Goal: Task Accomplishment & Management: Use online tool/utility

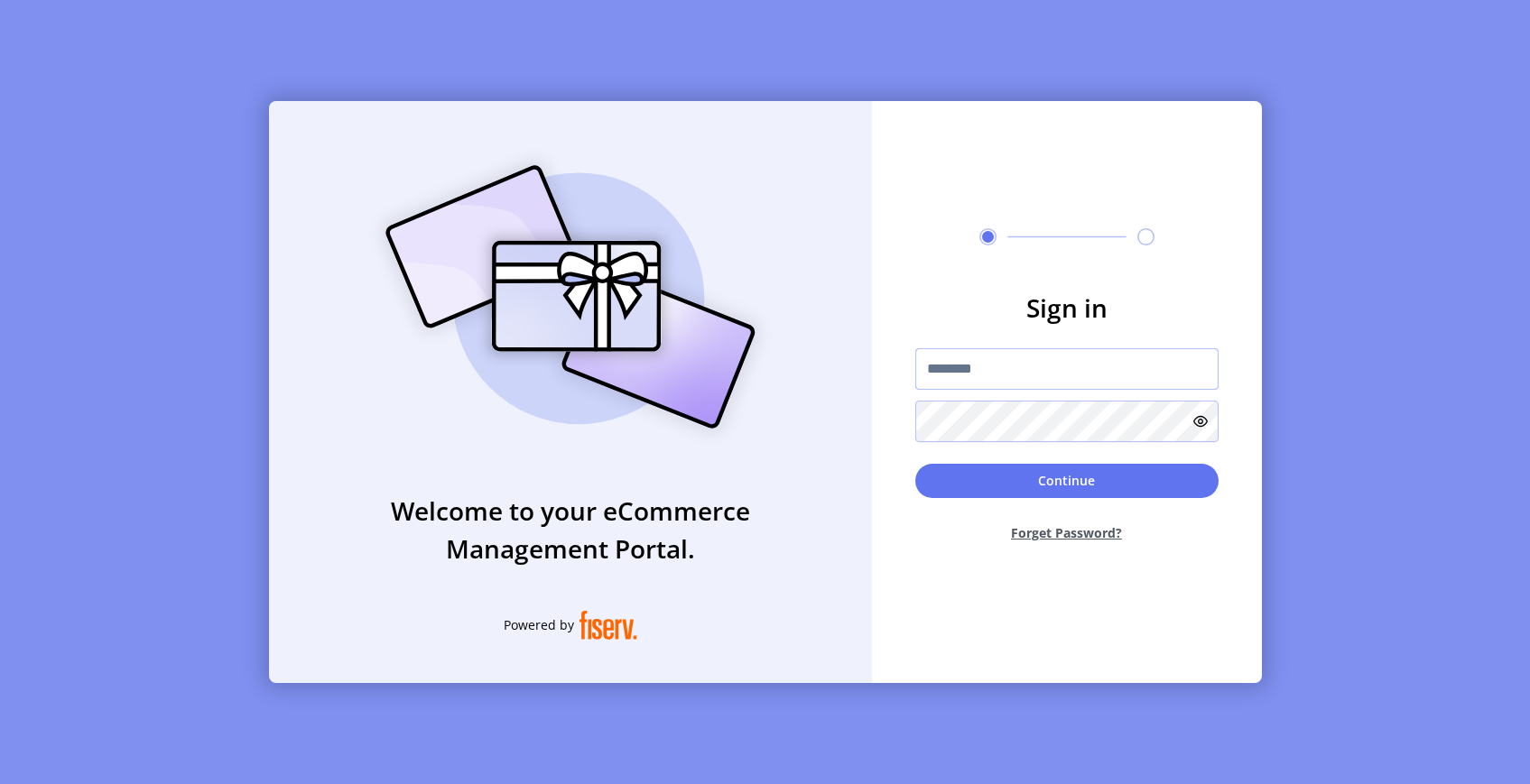
click at [977, 349] on input "text" at bounding box center [1067, 369] width 303 height 41
type input "**********"
click at [1117, 480] on button "Continue" at bounding box center [1067, 481] width 303 height 34
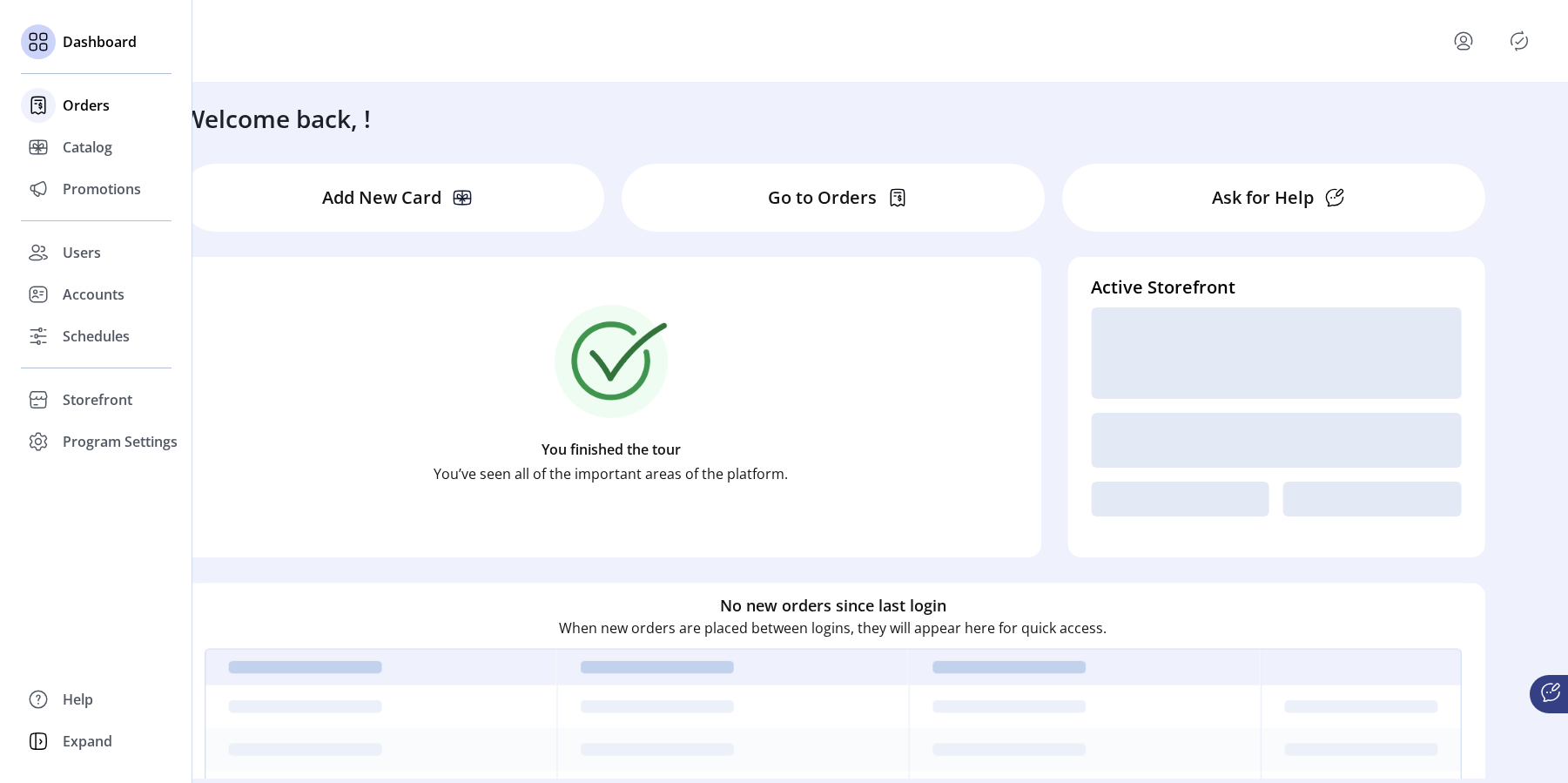
click at [87, 109] on span "Orders" at bounding box center [86, 105] width 47 height 21
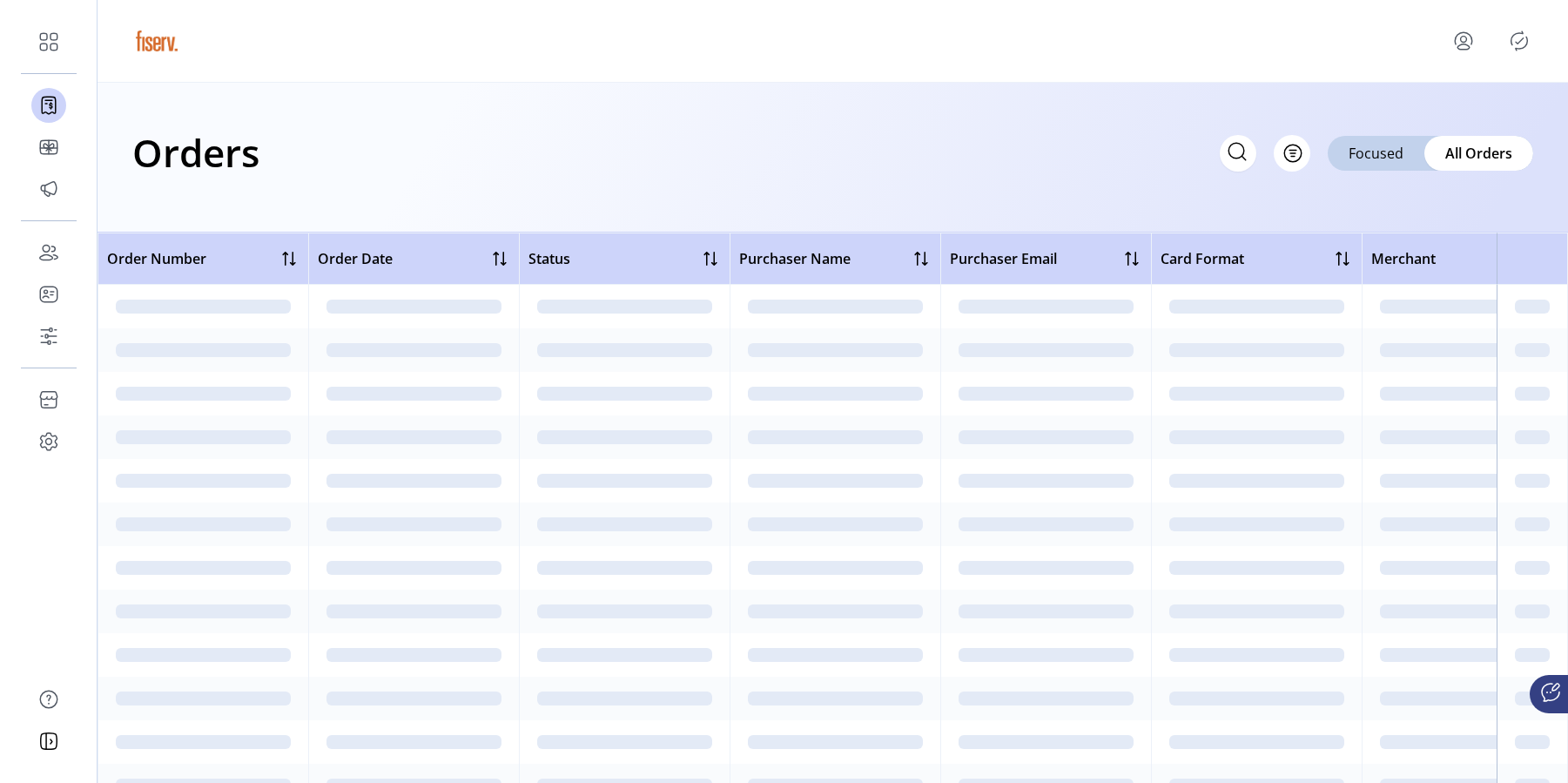
click at [667, 136] on div "Orders Filter Focused All Orders" at bounding box center [832, 152] width 1401 height 61
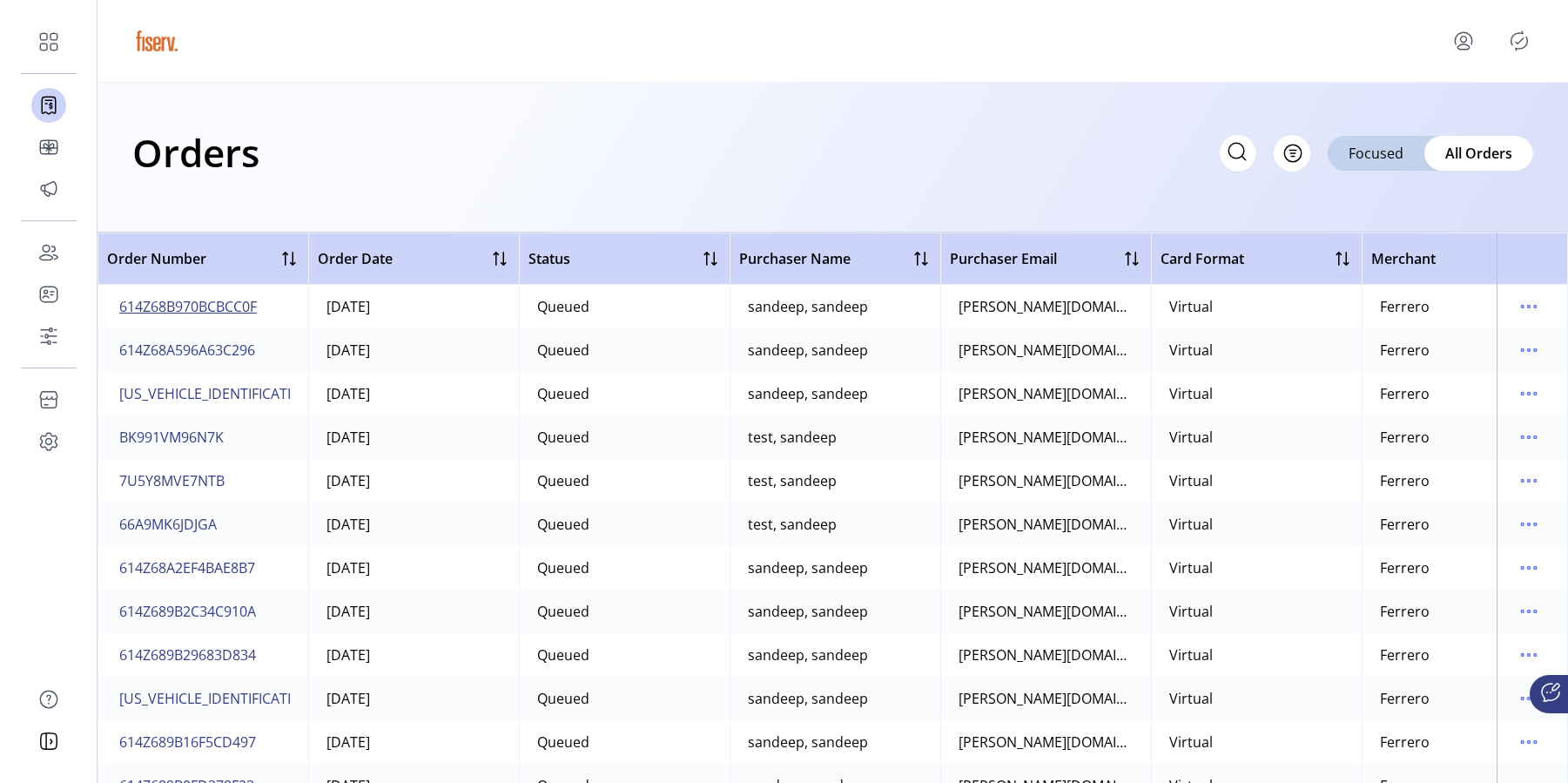
click at [227, 301] on span "614Z68B970BCBCC0F" at bounding box center [188, 307] width 138 height 21
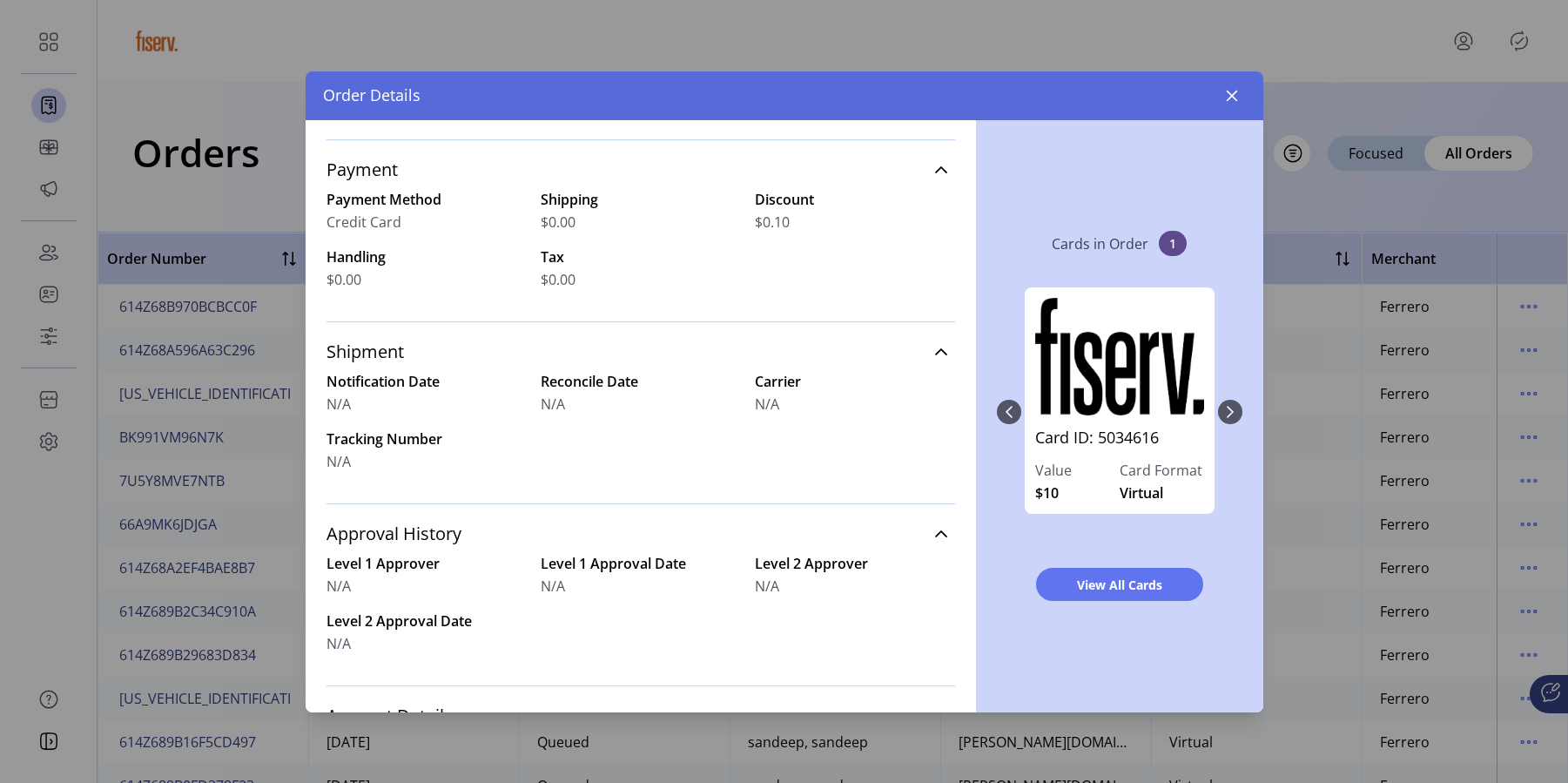
scroll to position [634, 0]
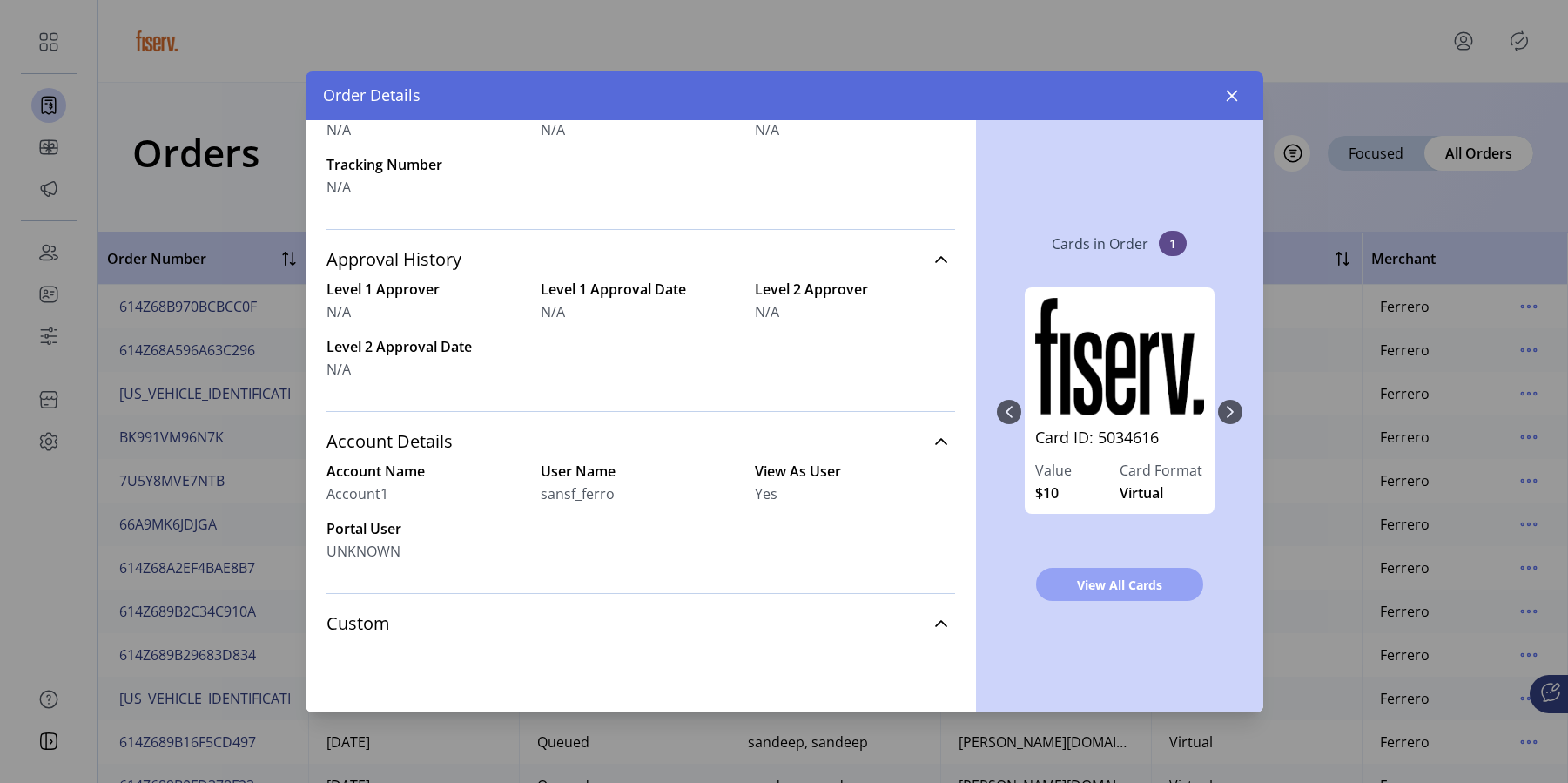
click at [1129, 589] on span "View All Cards" at bounding box center [1119, 584] width 121 height 18
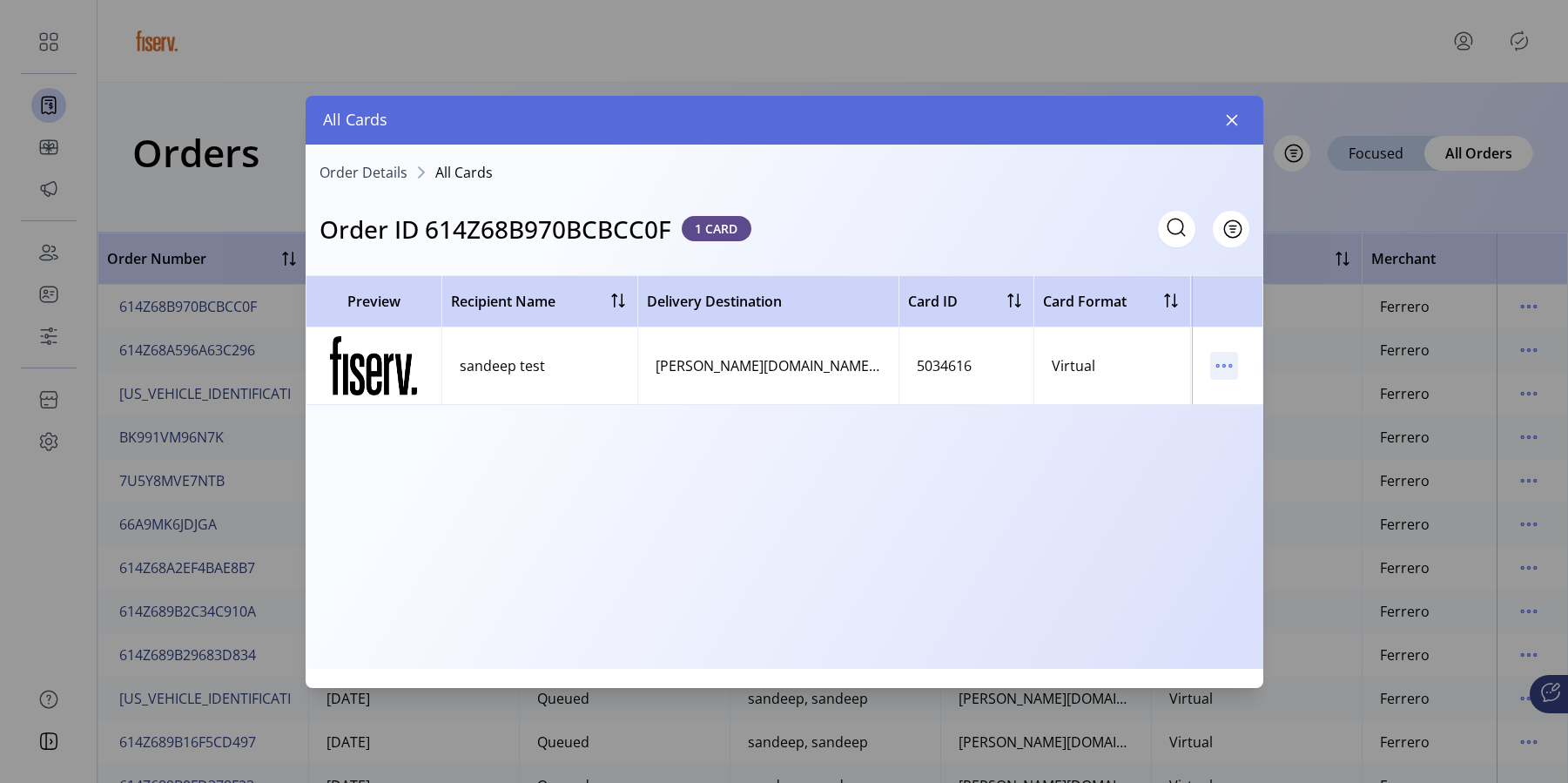
click at [1231, 364] on icon "menu" at bounding box center [1229, 364] width 3 height 3
click at [1274, 406] on span "View Card Details" at bounding box center [1297, 400] width 144 height 14
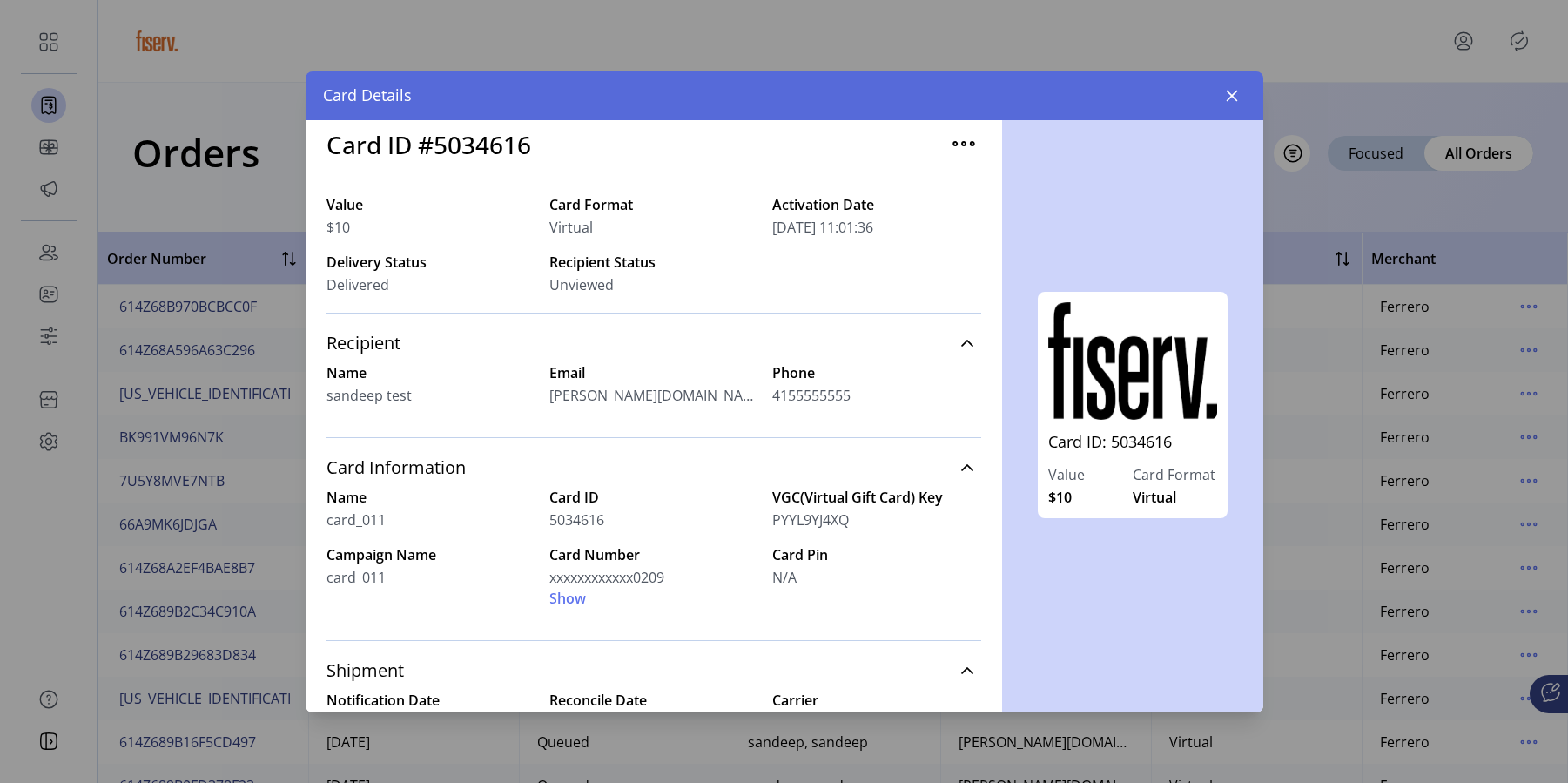
scroll to position [175, 0]
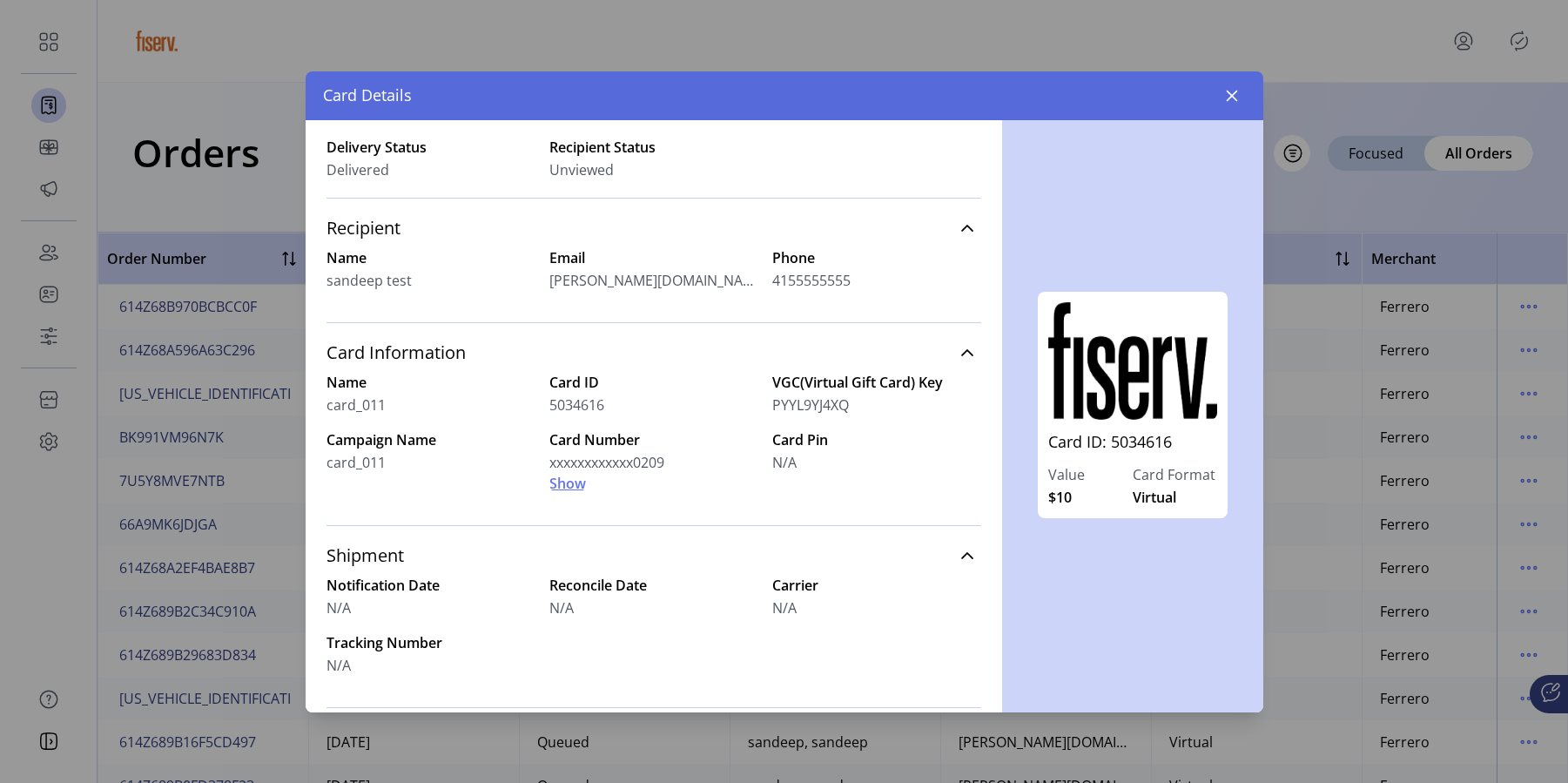
click at [563, 480] on span "Show" at bounding box center [568, 483] width 37 height 21
click at [569, 487] on span "Hide" at bounding box center [565, 483] width 30 height 21
click at [1233, 105] on button "button" at bounding box center [1231, 95] width 28 height 28
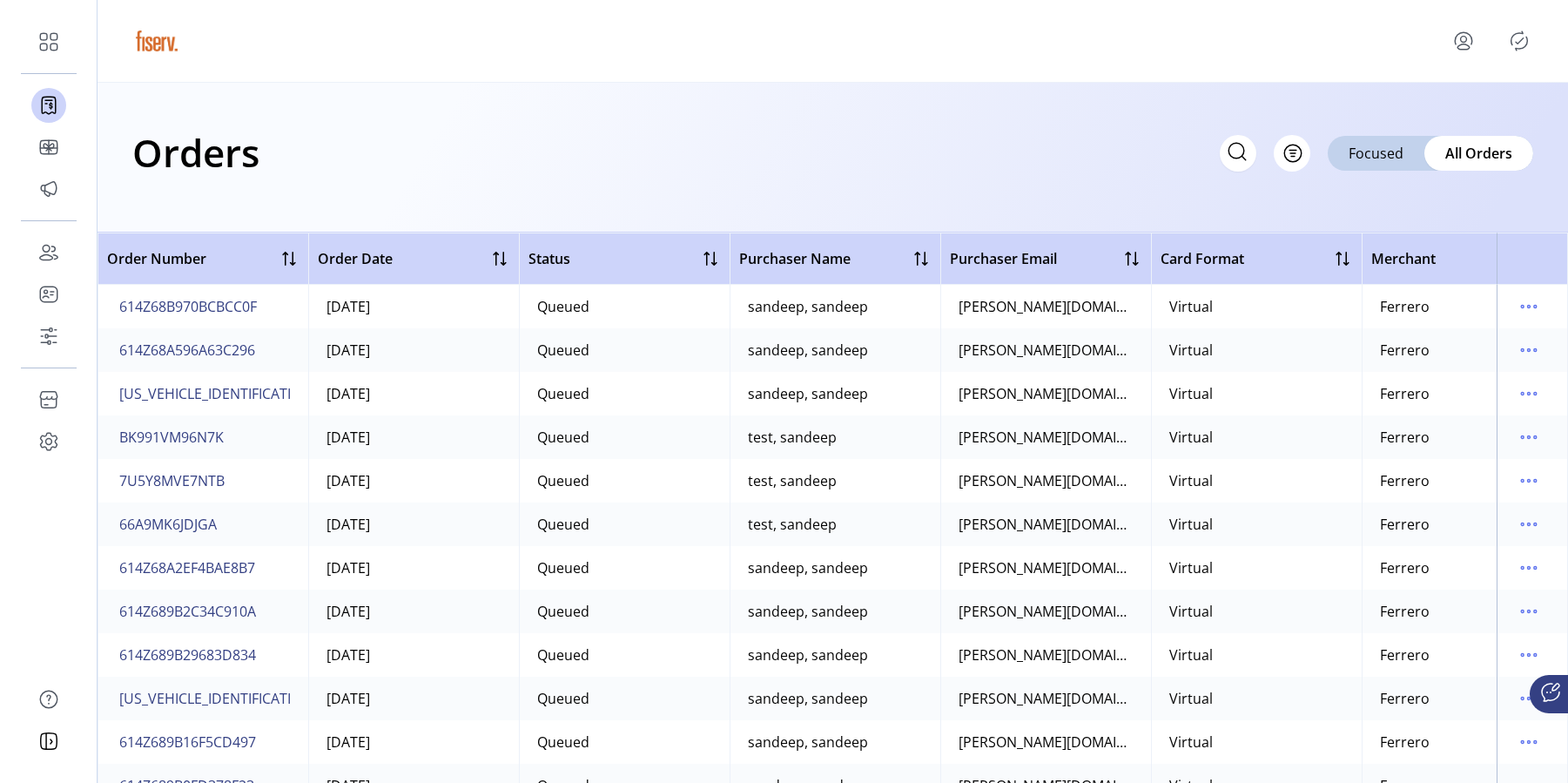
click at [917, 108] on div "Orders Filter Focused All Orders" at bounding box center [832, 158] width 1470 height 150
click at [1085, 169] on div "Orders Filter Focused All Orders" at bounding box center [832, 152] width 1401 height 61
click at [207, 310] on span "614Z68B970BCBCC0F" at bounding box center [188, 307] width 138 height 21
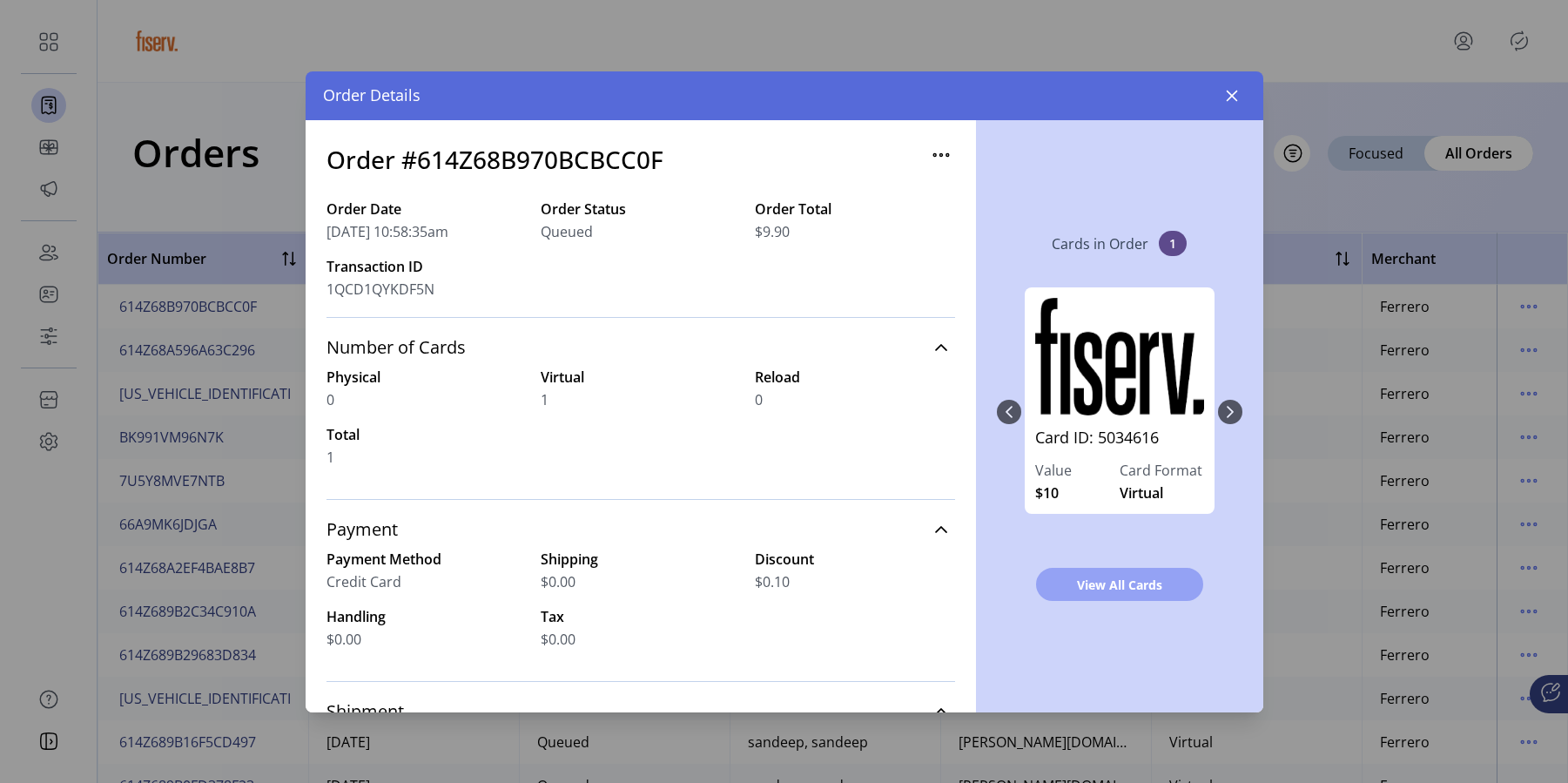
click at [1113, 593] on span "View All Cards" at bounding box center [1119, 584] width 121 height 18
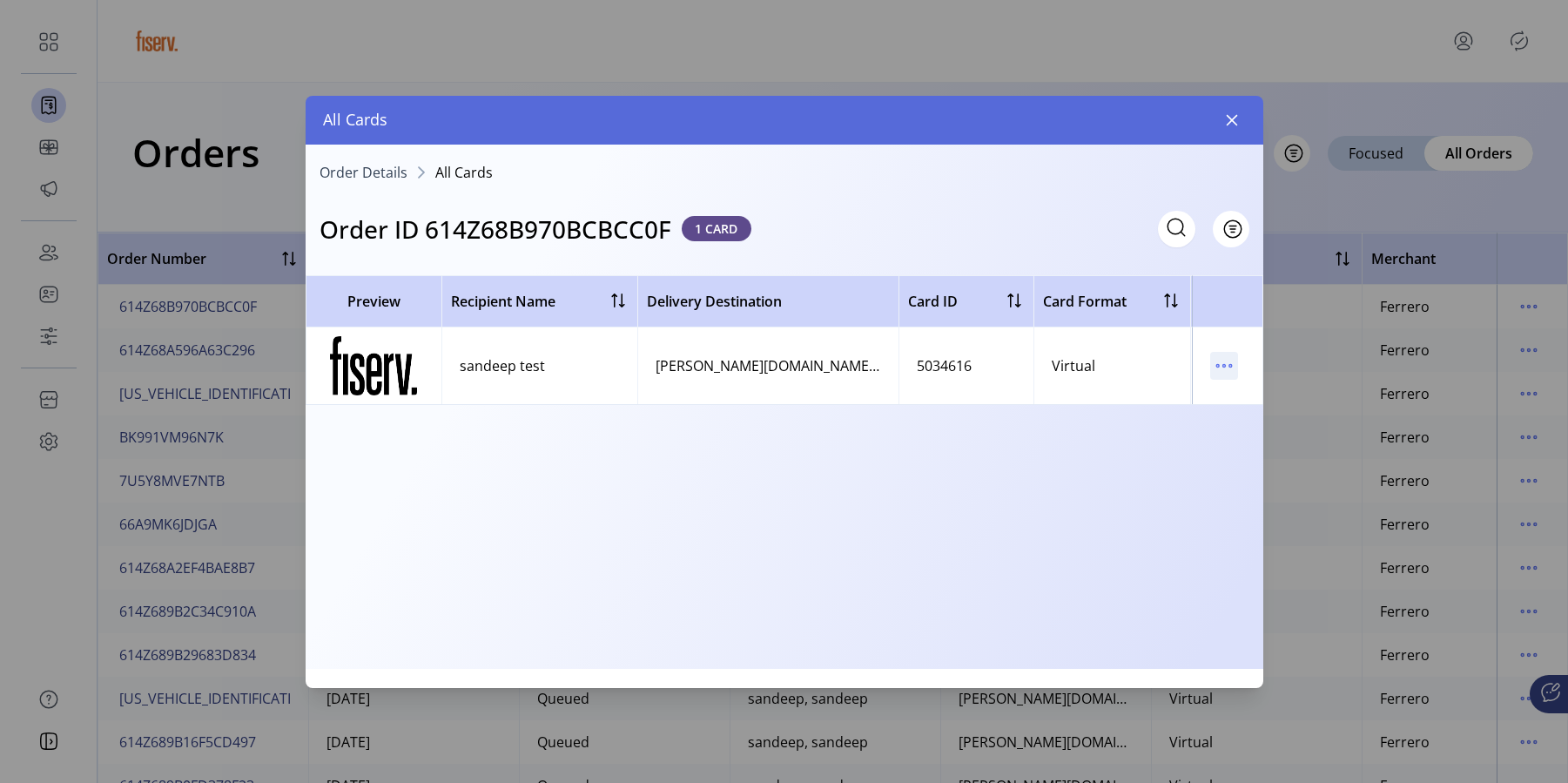
click at [1218, 357] on icon "menu" at bounding box center [1223, 365] width 28 height 28
click at [1271, 426] on span "Resend Card" at bounding box center [1297, 427] width 144 height 14
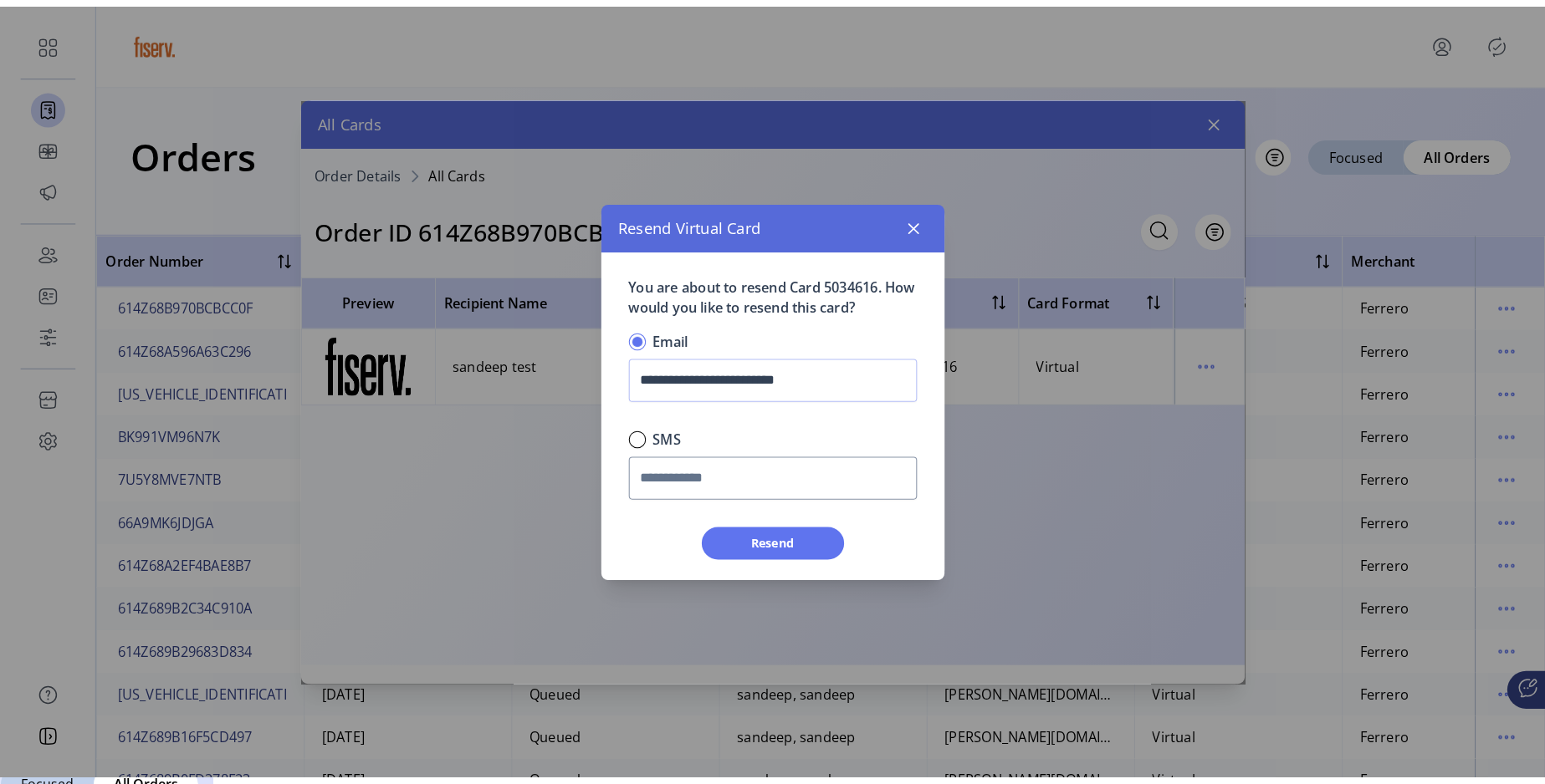
scroll to position [10, 5]
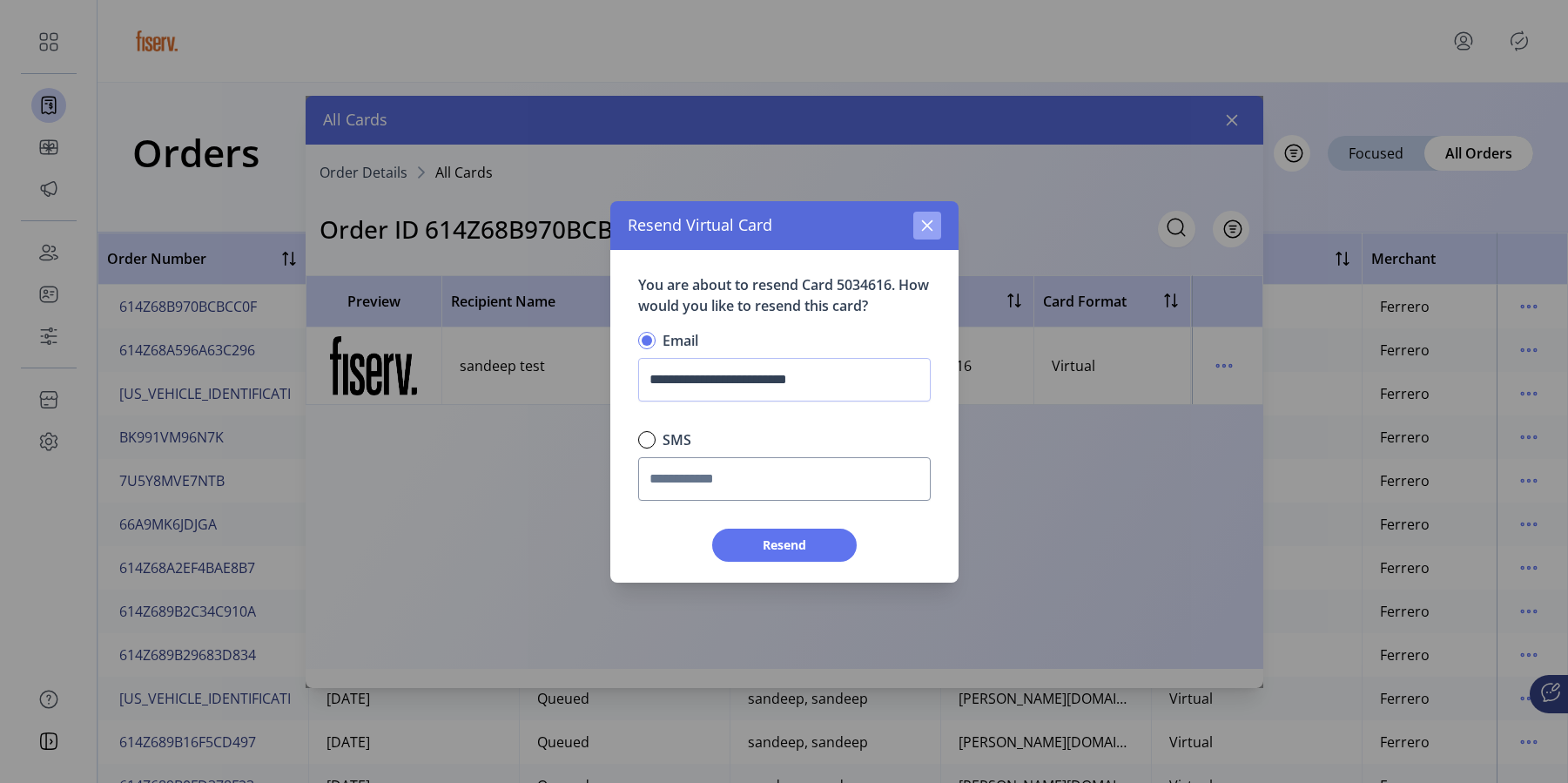
click at [926, 215] on button "button" at bounding box center [926, 225] width 28 height 28
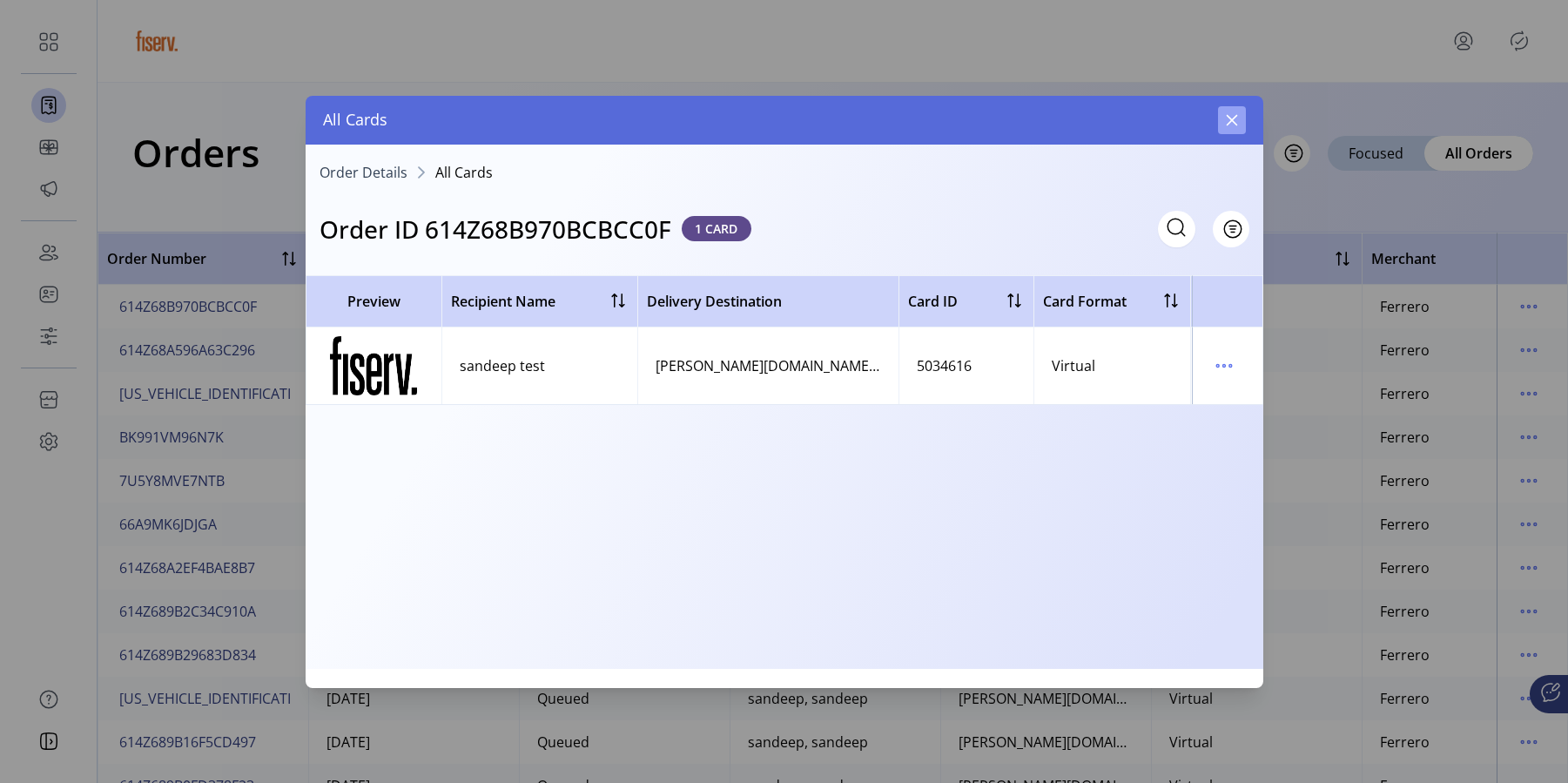
click at [1233, 117] on icon "button" at bounding box center [1232, 120] width 11 height 11
